Goal: Information Seeking & Learning: Learn about a topic

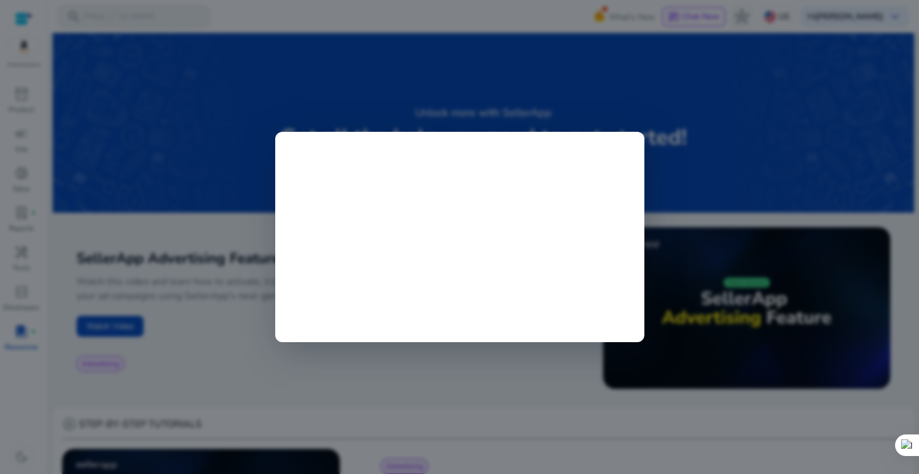
scroll to position [516, 0]
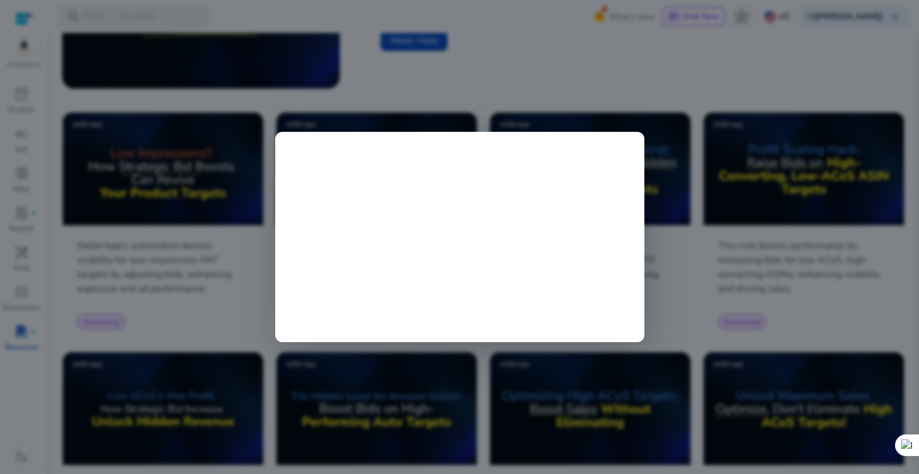
click at [693, 321] on div at bounding box center [459, 237] width 919 height 474
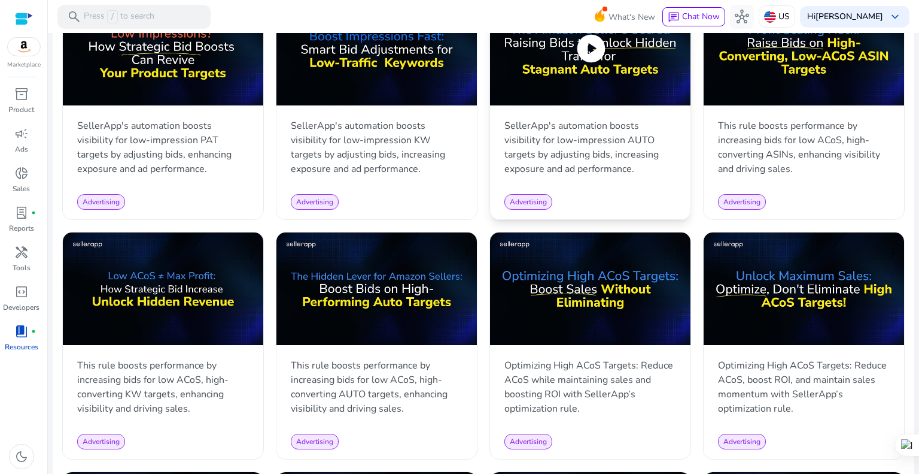
scroll to position [456, 0]
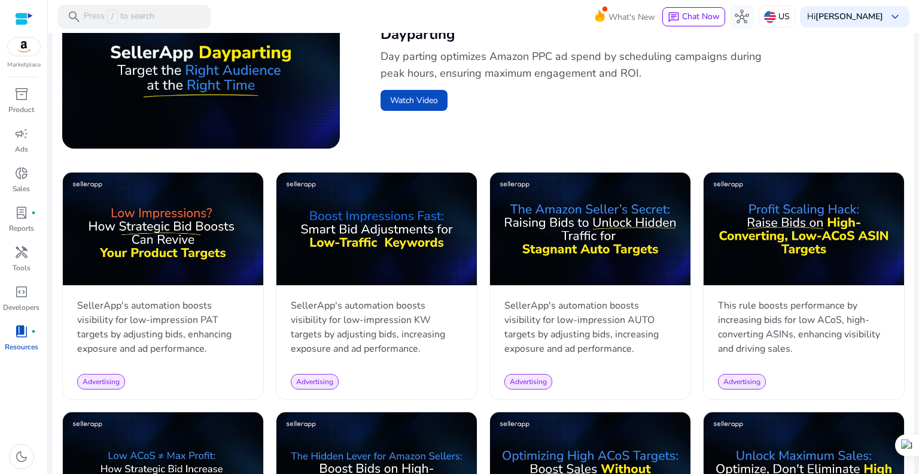
click at [643, 138] on div "Advertising Dayparting Day parting optimizes Amazon PPC ad spend by scheduling …" at bounding box center [633, 72] width 524 height 160
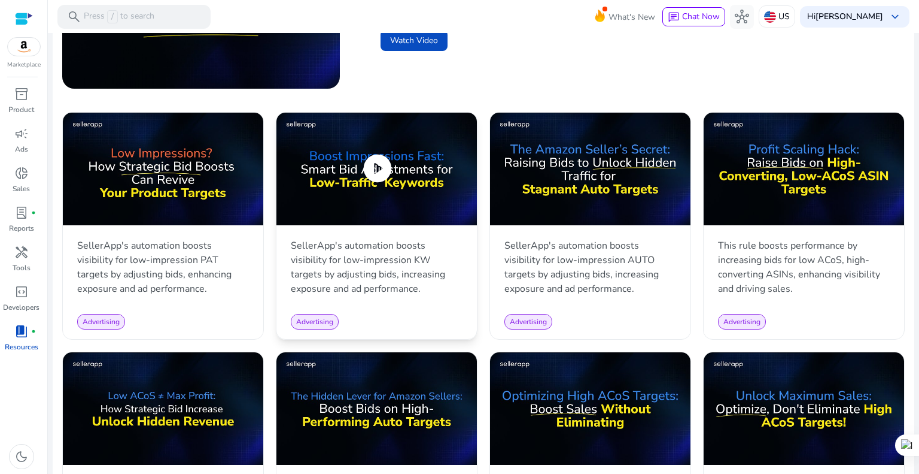
scroll to position [696, 0]
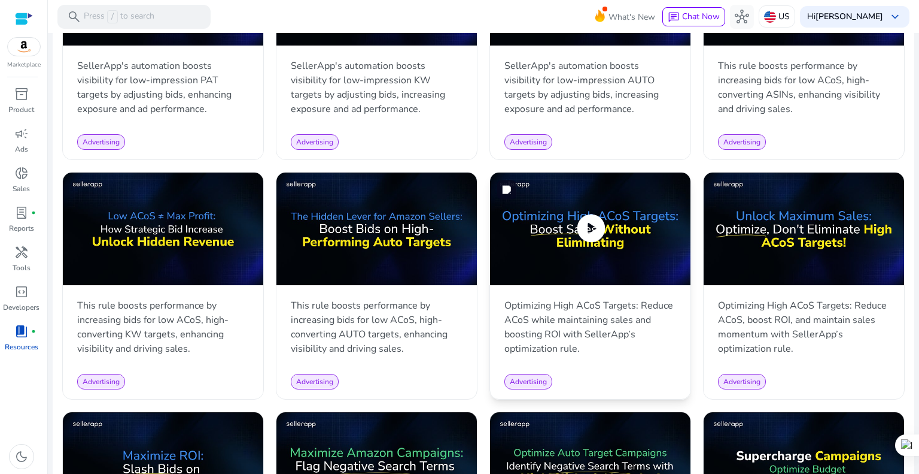
click at [605, 224] on img at bounding box center [590, 228] width 201 height 113
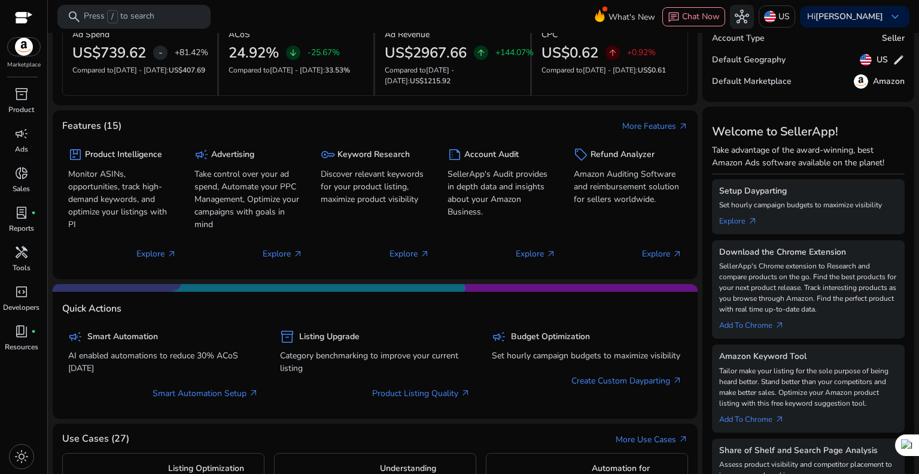
scroll to position [180, 0]
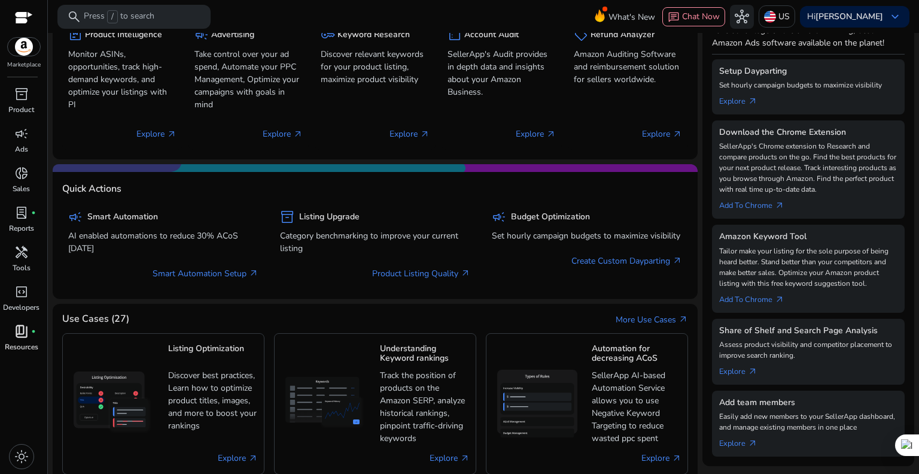
click at [26, 335] on span "book_4" at bounding box center [21, 331] width 14 height 14
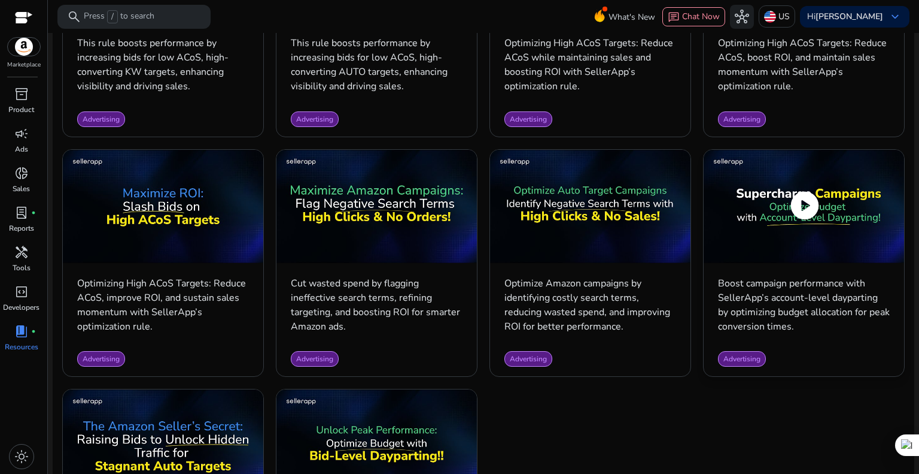
scroll to position [778, 0]
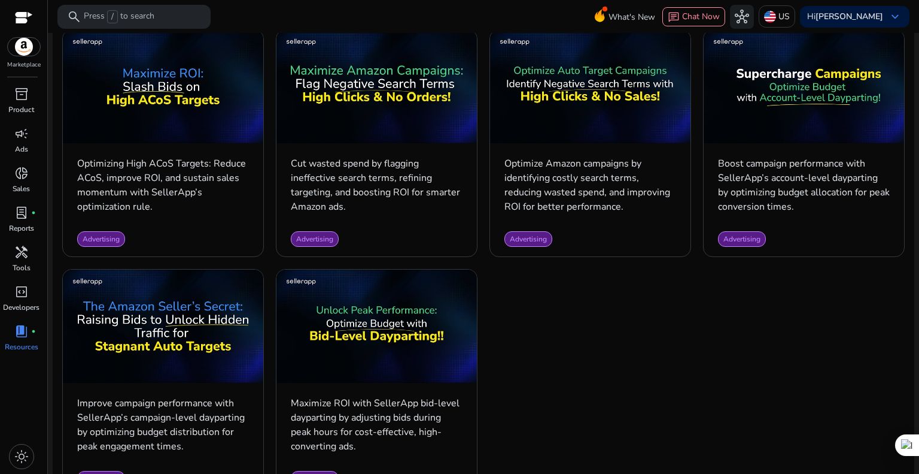
scroll to position [1115, 0]
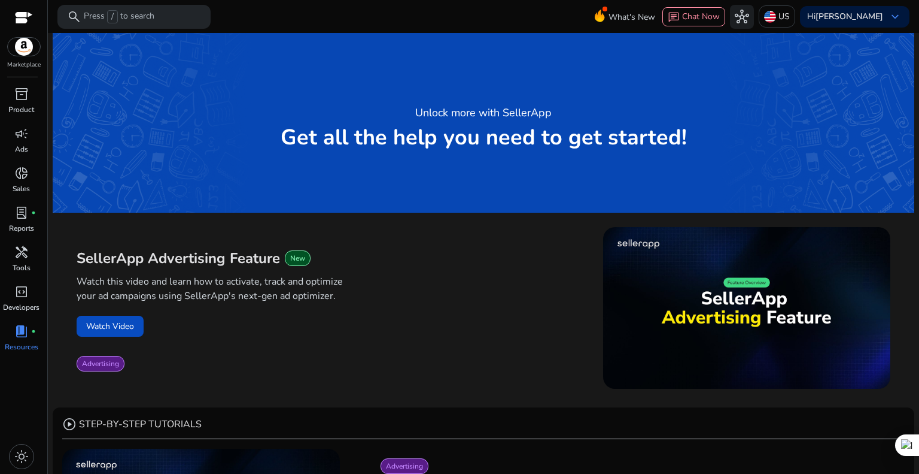
scroll to position [1115, 0]
